Goal: Navigation & Orientation: Find specific page/section

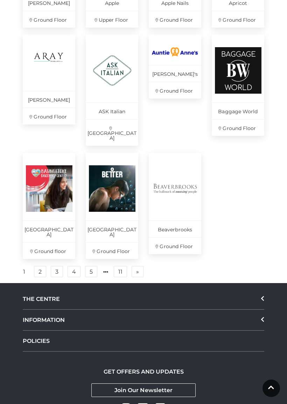
scroll to position [413, 0]
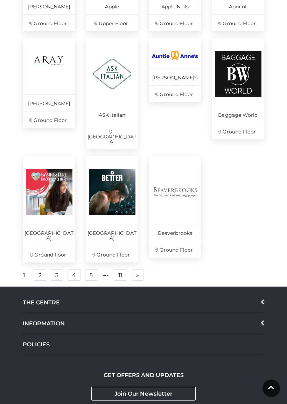
click at [39, 270] on link "2" at bounding box center [40, 275] width 12 height 11
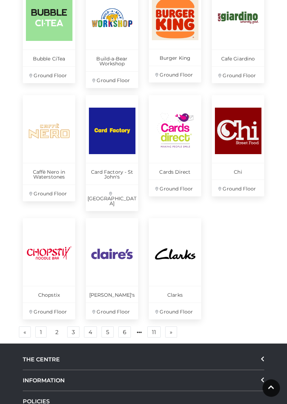
scroll to position [380, 0]
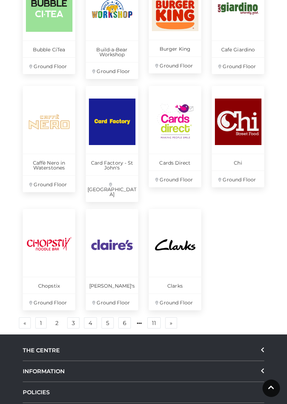
click at [70, 317] on link "3" at bounding box center [73, 322] width 12 height 11
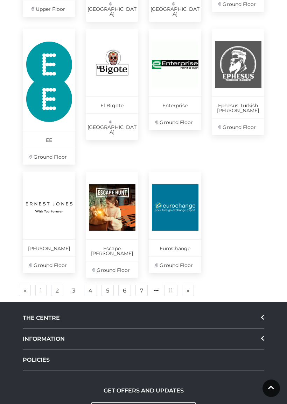
scroll to position [450, 0]
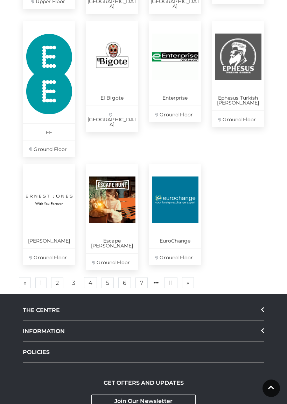
click at [91, 277] on link "4" at bounding box center [90, 282] width 13 height 11
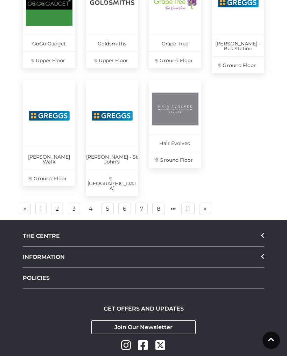
scroll to position [515, 0]
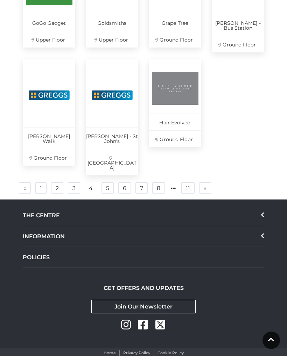
click at [107, 182] on link "5" at bounding box center [107, 187] width 12 height 11
click at [106, 182] on link "5" at bounding box center [107, 187] width 12 height 11
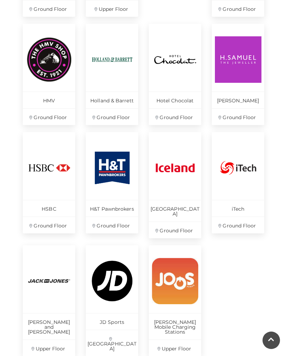
click at [254, 82] on img at bounding box center [238, 59] width 46 height 46
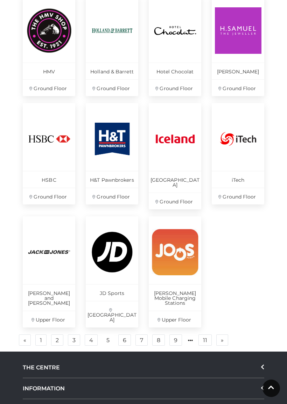
scroll to position [348, 0]
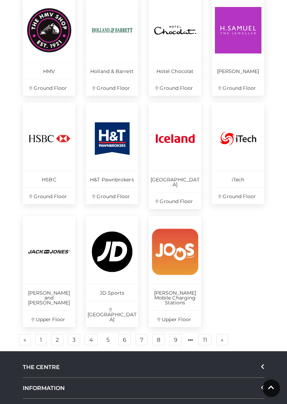
click at [125, 334] on link "6" at bounding box center [124, 339] width 13 height 11
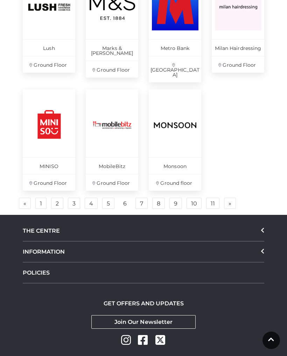
scroll to position [500, 0]
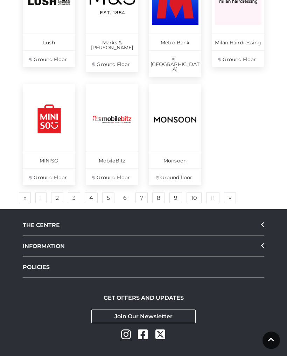
click at [141, 192] on link "7" at bounding box center [141, 197] width 12 height 11
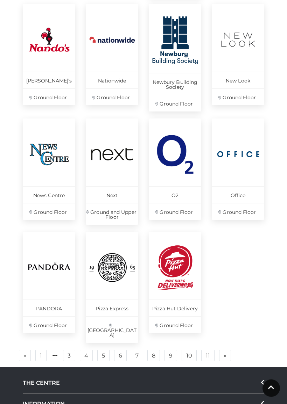
scroll to position [344, 0]
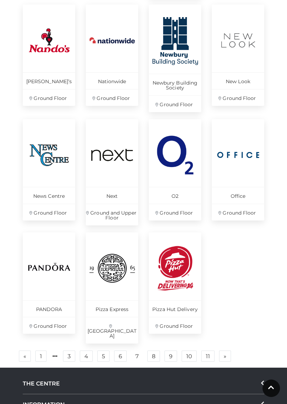
click at [152, 351] on link "8" at bounding box center [153, 356] width 13 height 11
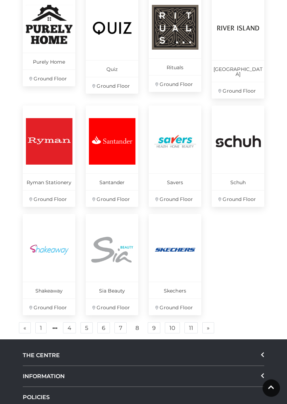
scroll to position [352, 0]
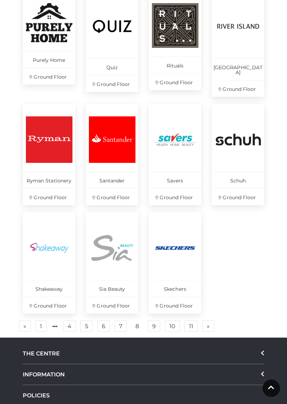
click at [155, 323] on link "9" at bounding box center [154, 326] width 13 height 11
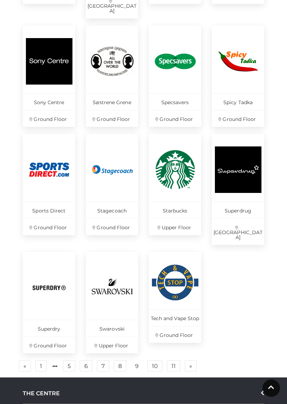
scroll to position [351, 0]
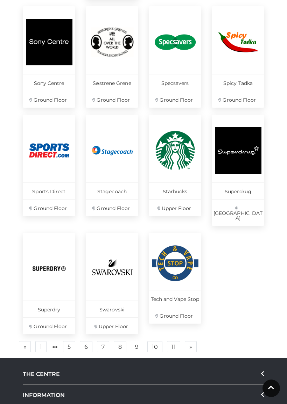
click at [151, 341] on link "10" at bounding box center [154, 346] width 15 height 11
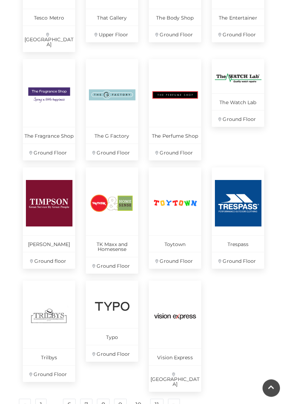
scroll to position [300, 0]
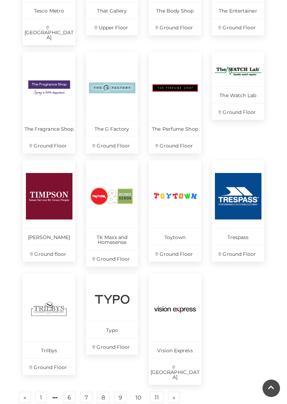
click at [154, 356] on link "11" at bounding box center [156, 397] width 13 height 11
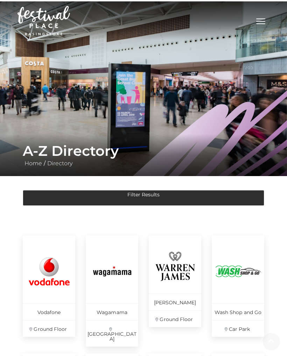
scroll to position [261, 0]
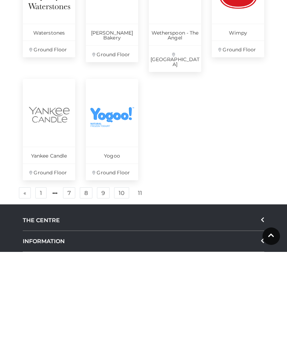
scroll to position [396, 0]
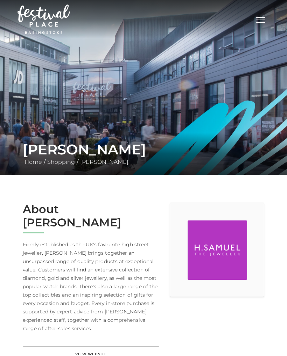
scroll to position [-3, 0]
